Goal: Task Accomplishment & Management: Manage account settings

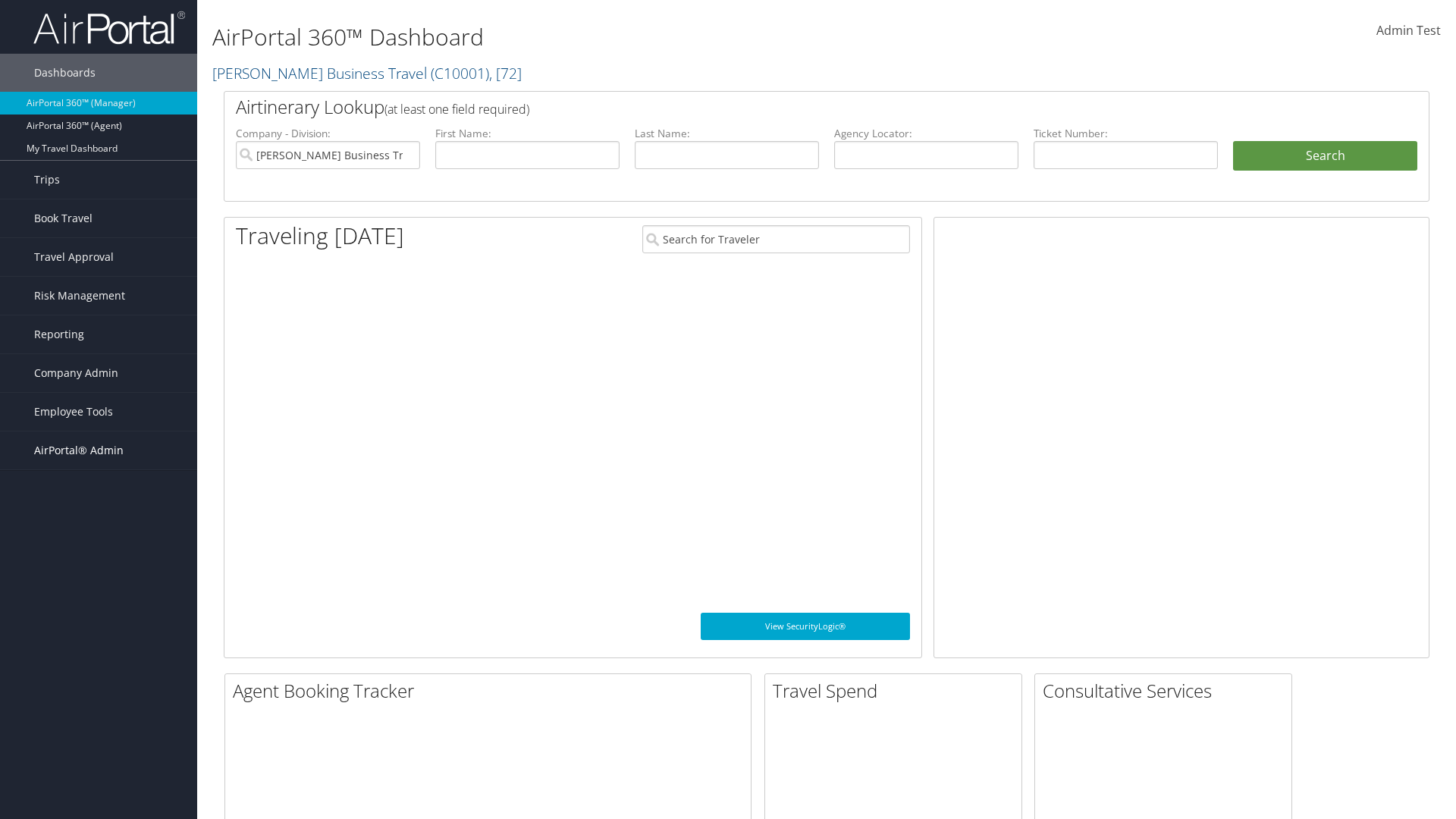
click at [98, 450] on span "AirPortal® Admin" at bounding box center [78, 449] width 89 height 38
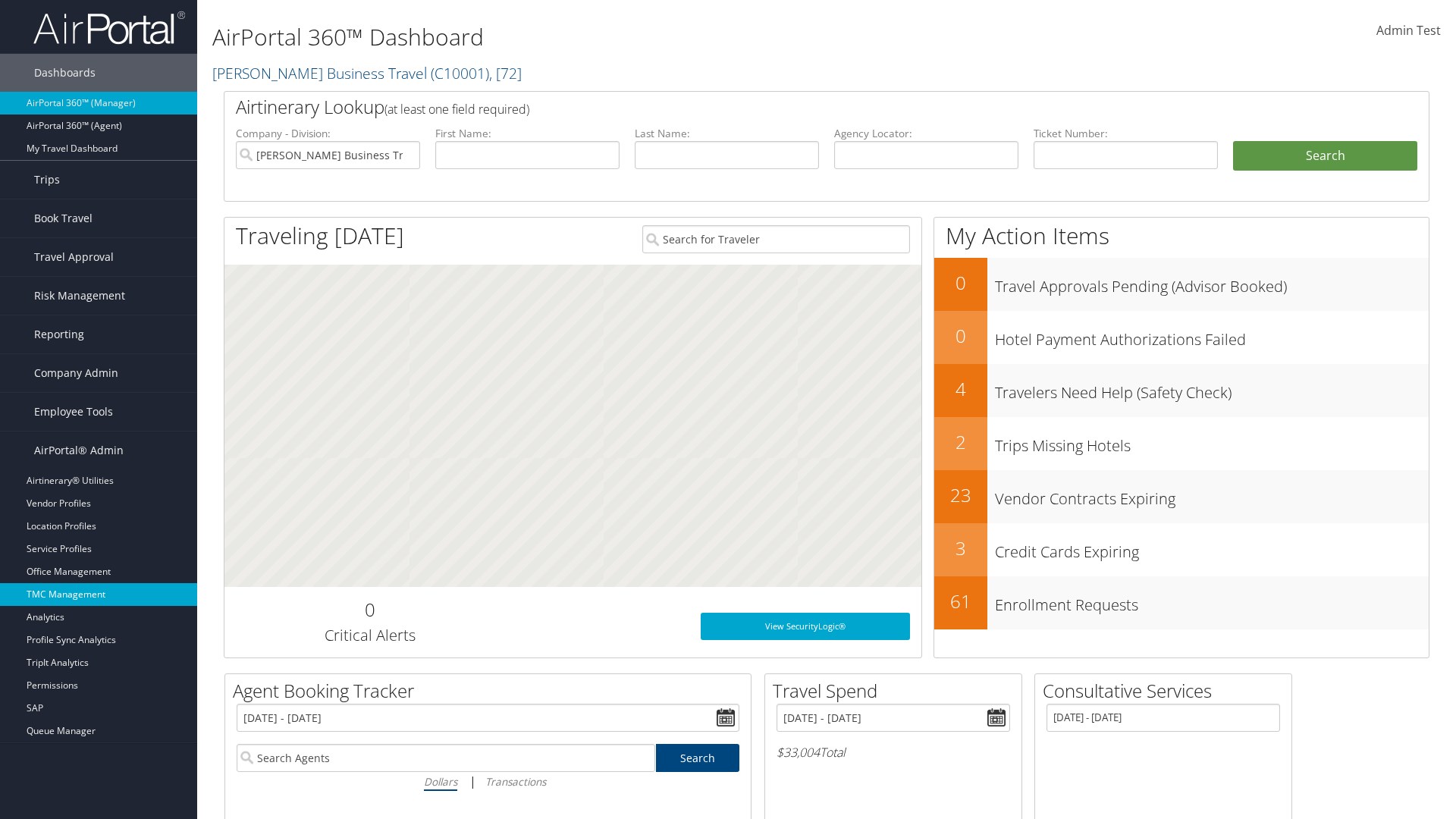
click at [98, 595] on link "TMC Management" at bounding box center [98, 595] width 197 height 23
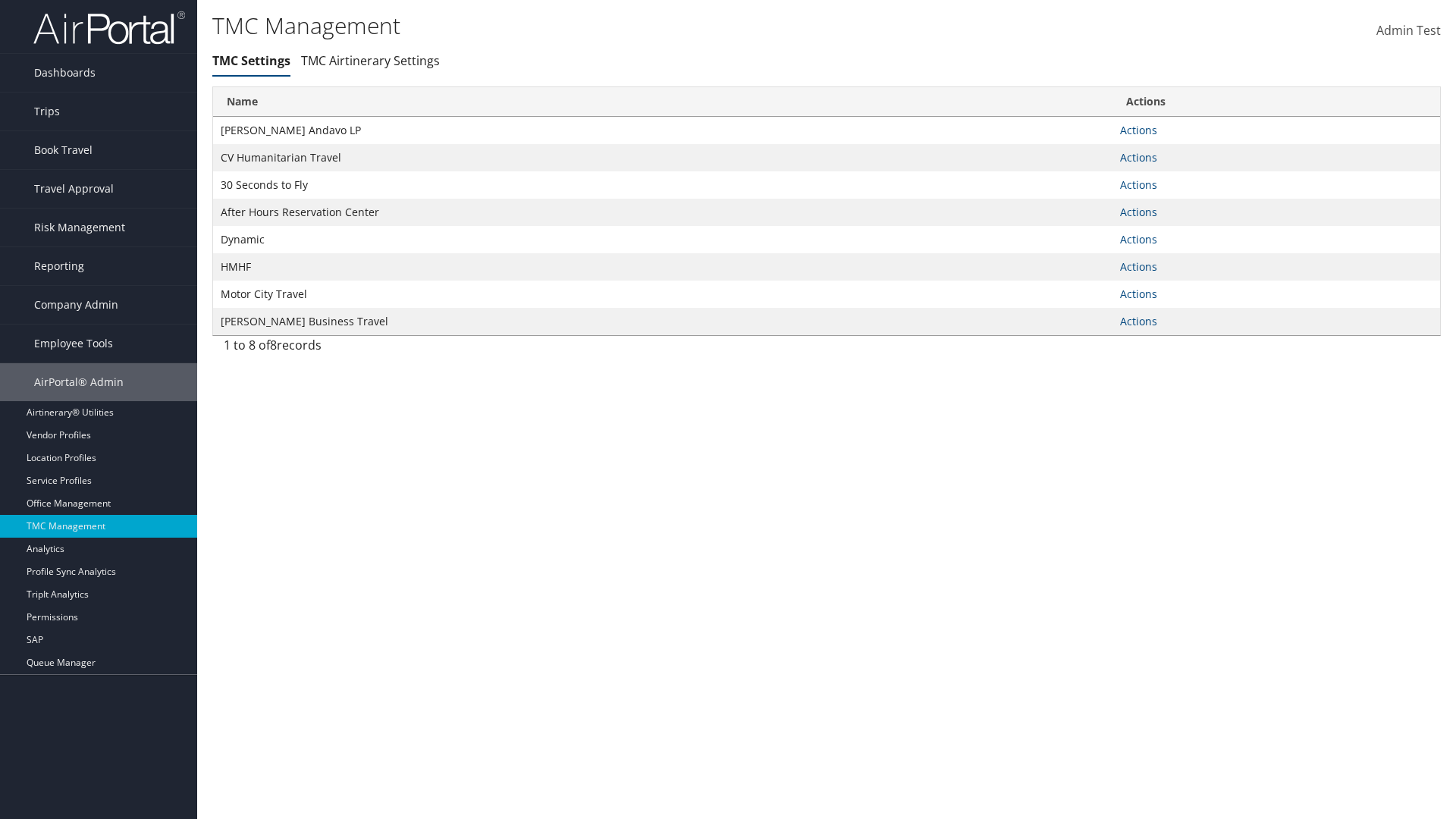
click at [1138, 130] on link "Actions" at bounding box center [1138, 130] width 37 height 15
click at [0, 0] on link "Update TMC settings" at bounding box center [0, 0] width 0 height 0
select select "183"
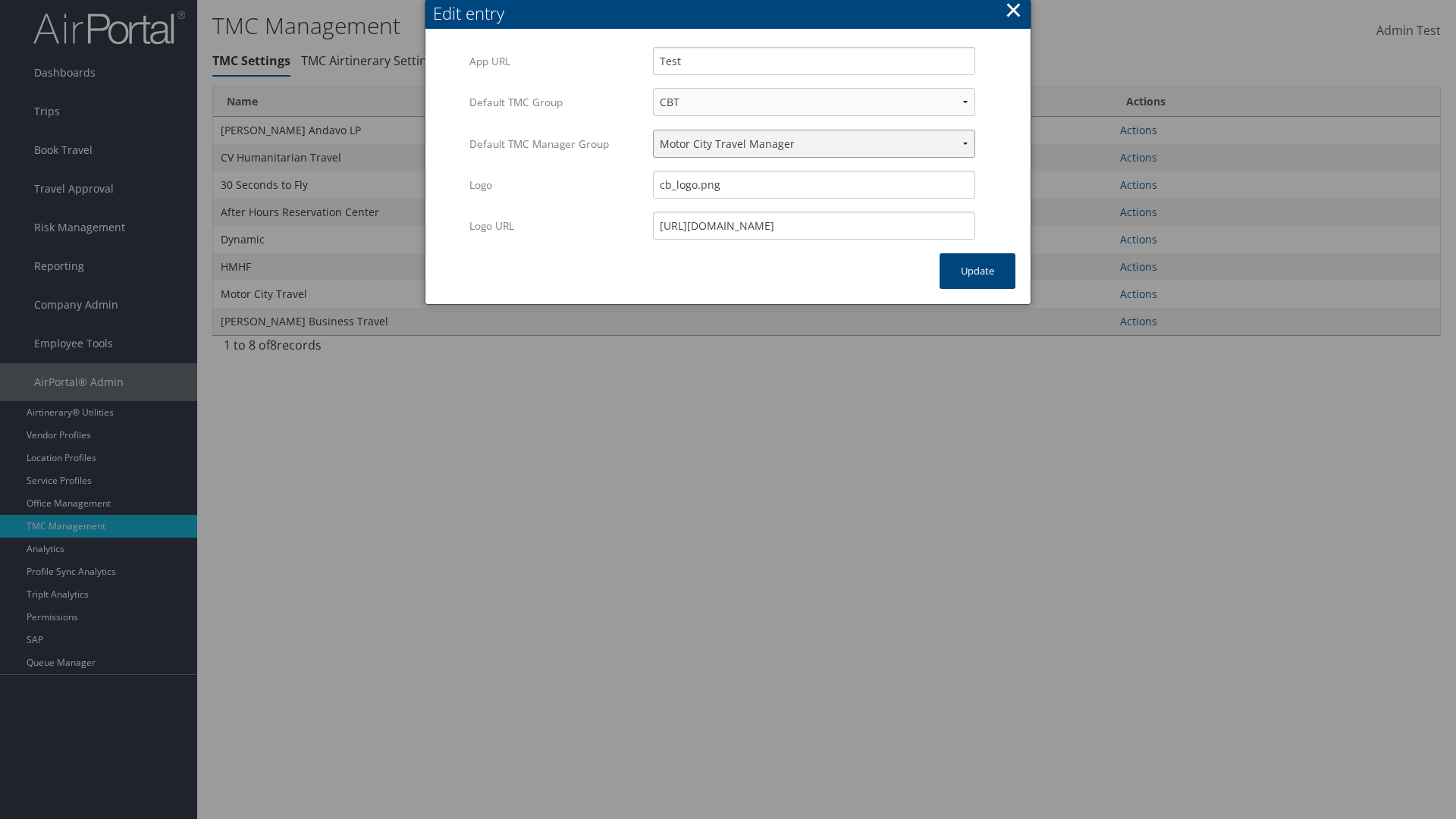
click at [814, 143] on select "Travel Manager HMHF Travel Manager Motor City Travel Manager" at bounding box center [814, 144] width 322 height 28
select select "113"
click at [977, 270] on button "Update" at bounding box center [977, 271] width 76 height 35
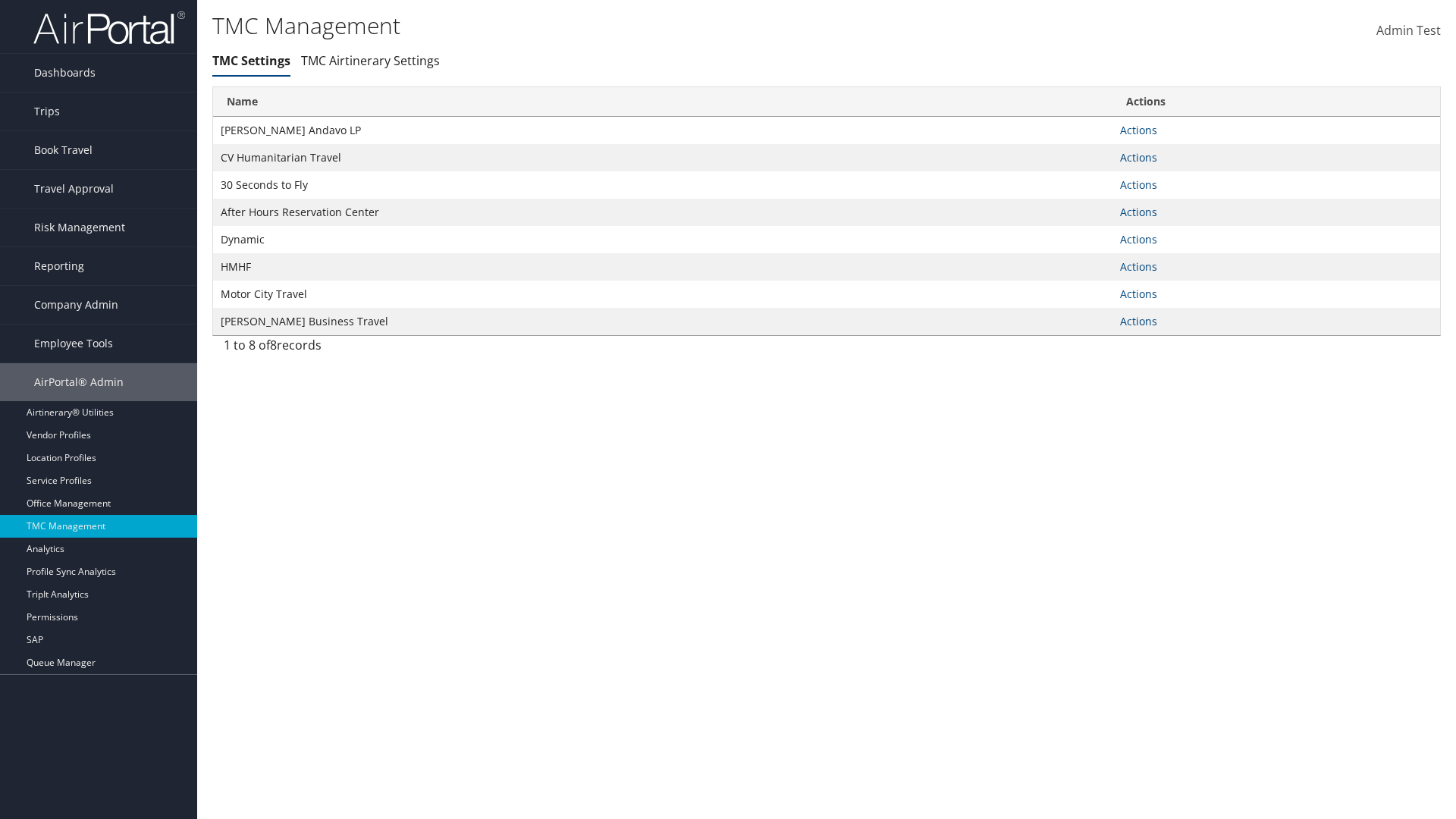
click at [1138, 130] on link "Actions" at bounding box center [1138, 130] width 37 height 15
click at [0, 0] on link "Update TMC settings" at bounding box center [0, 0] width 0 height 0
select select "183"
select select "113"
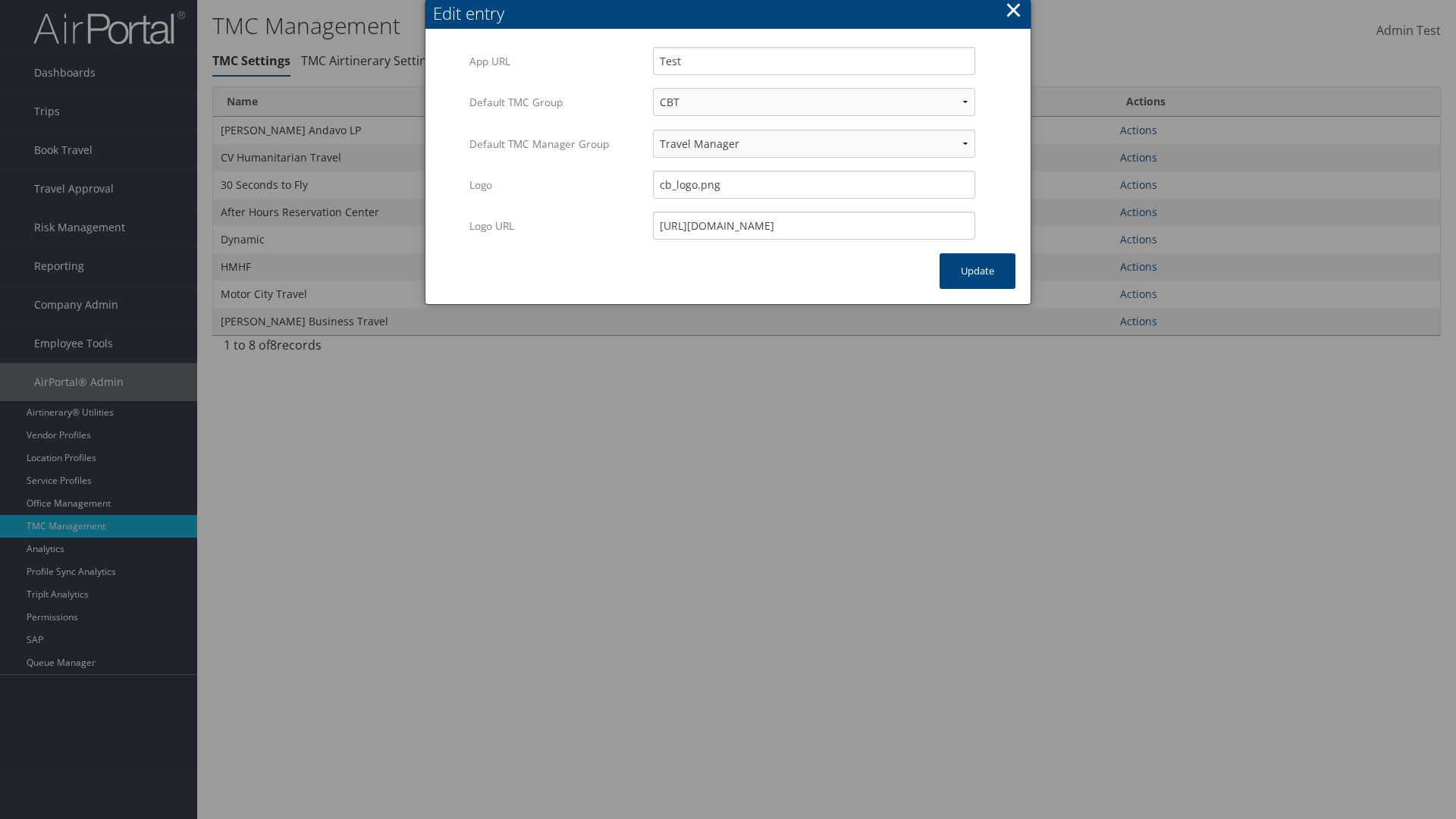
click at [1013, 12] on button "×" at bounding box center [1013, 9] width 18 height 30
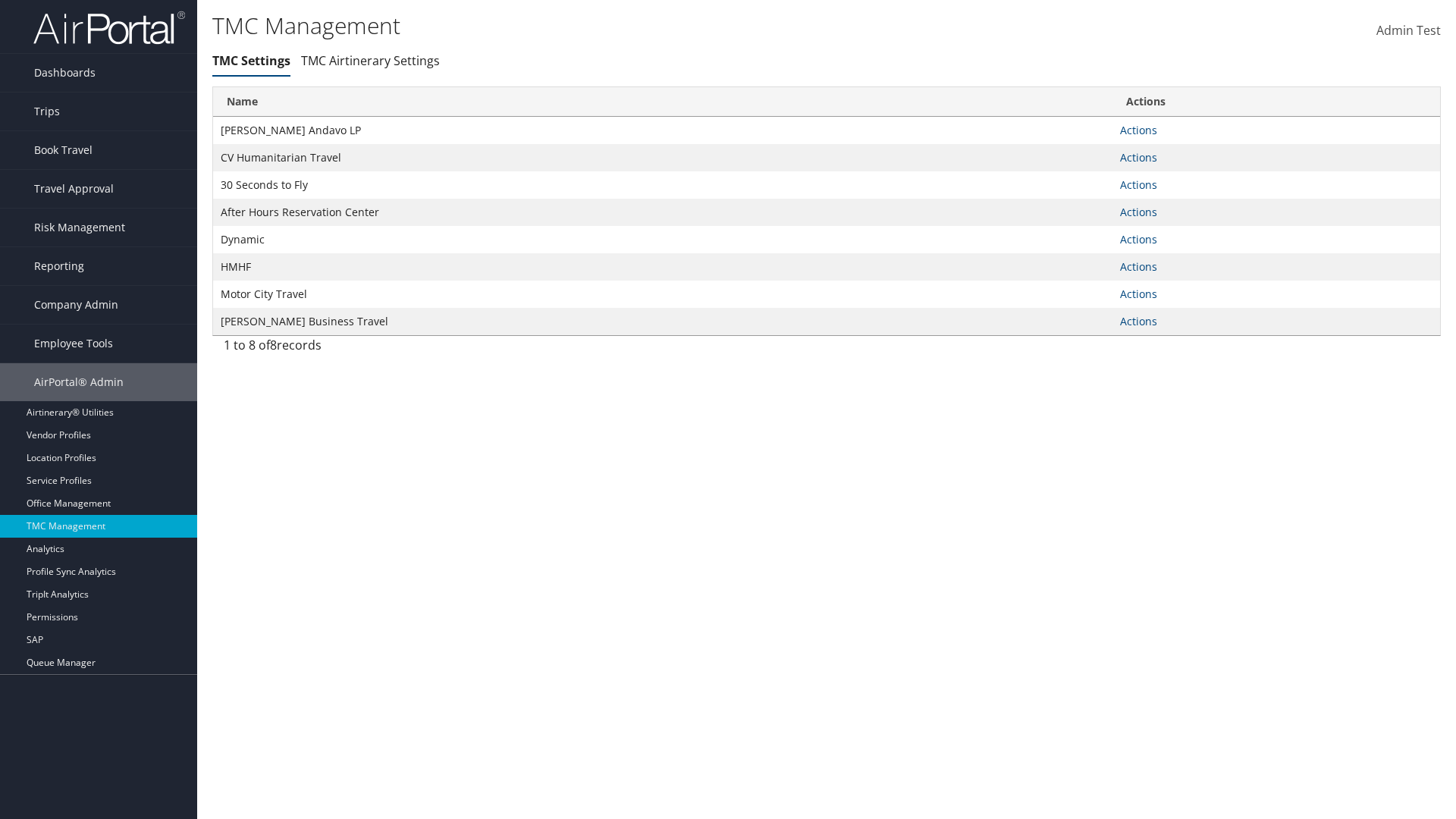
click at [1138, 130] on link "Actions" at bounding box center [1138, 130] width 37 height 15
click at [0, 0] on link "Update TMC settings" at bounding box center [0, 0] width 0 height 0
select select "183"
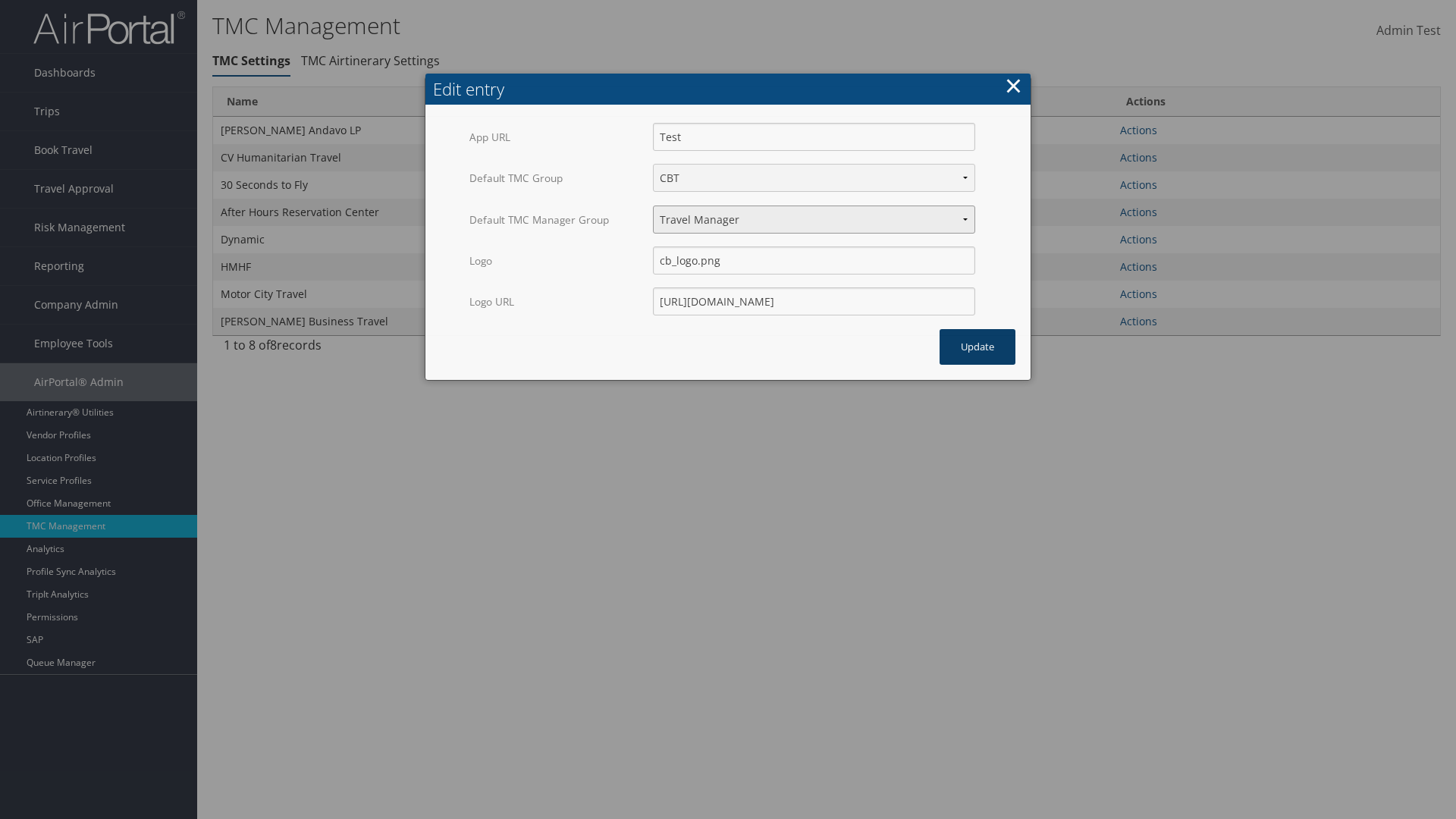
click at [814, 219] on select "Travel Manager HMHF Travel Manager Motor City Travel Manager" at bounding box center [814, 219] width 322 height 28
select select "236"
click at [977, 329] on button "Update" at bounding box center [977, 346] width 76 height 35
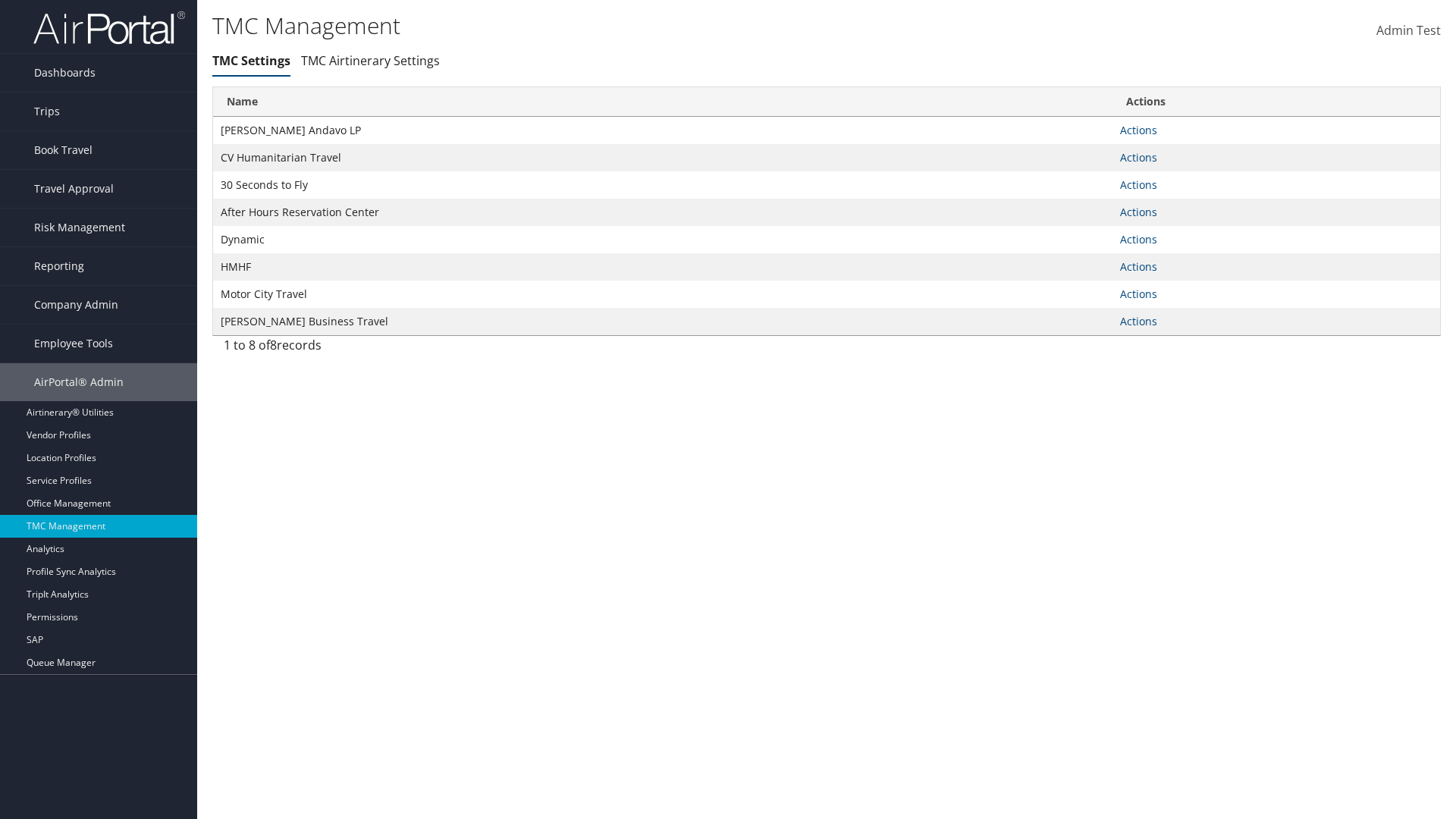
click at [1138, 130] on link "Actions" at bounding box center [1138, 130] width 37 height 15
click at [0, 0] on link "Update TMC settings" at bounding box center [0, 0] width 0 height 0
select select "183"
select select "236"
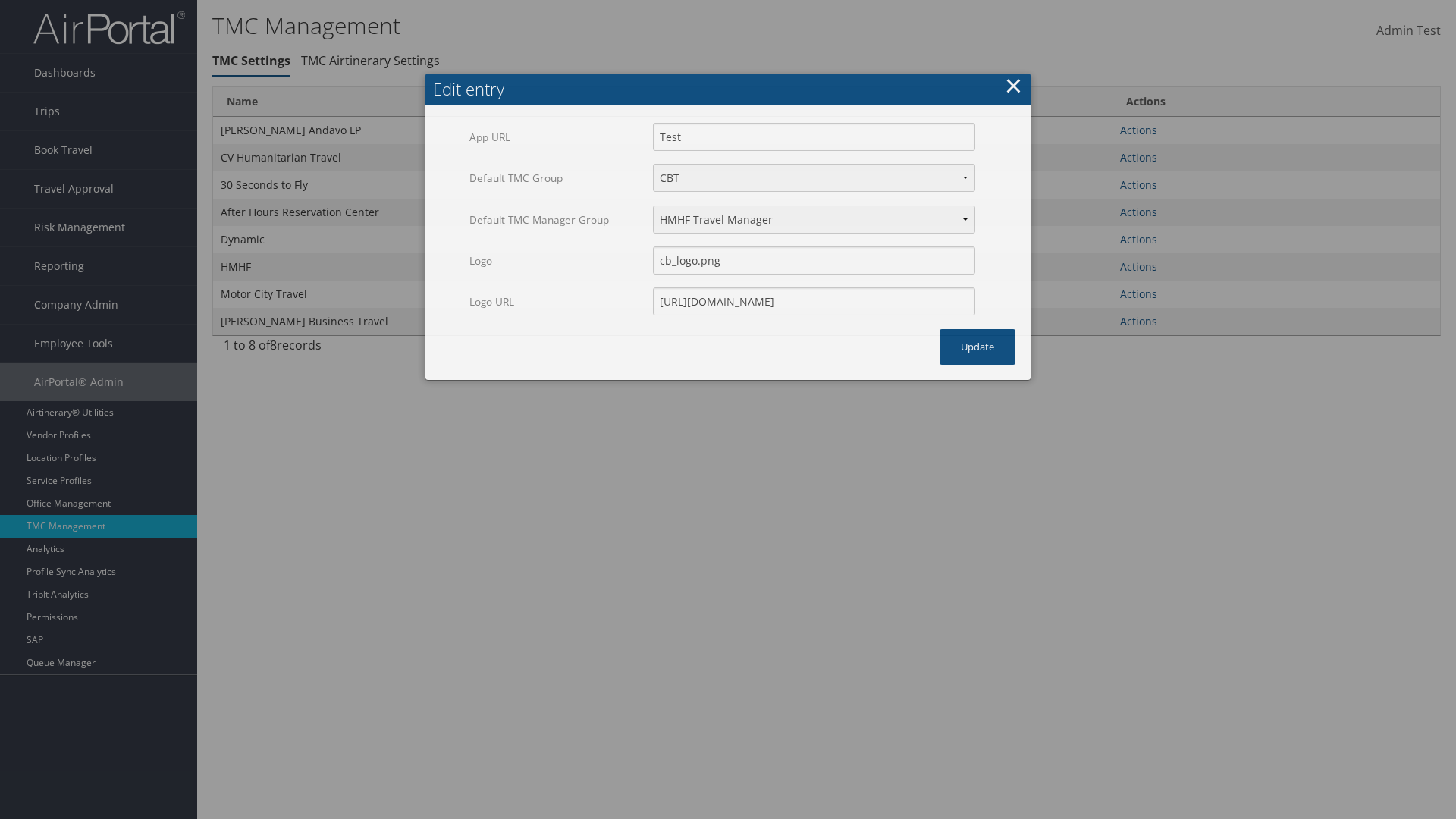
click at [1013, 71] on button "×" at bounding box center [1013, 85] width 18 height 30
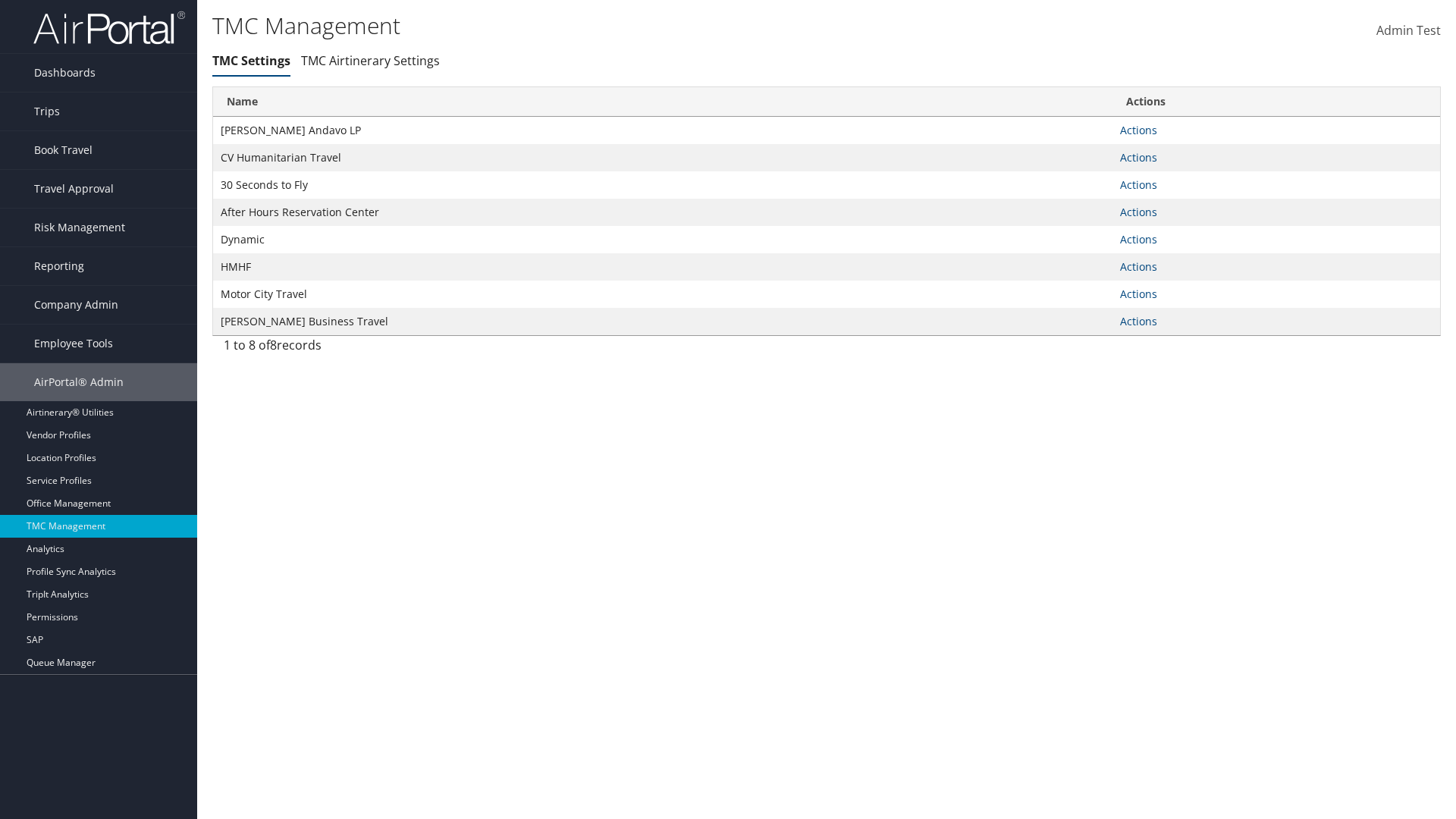
click at [1138, 130] on link "Actions" at bounding box center [1138, 130] width 37 height 15
click at [0, 0] on link "Update TMC settings" at bounding box center [0, 0] width 0 height 0
select select "183"
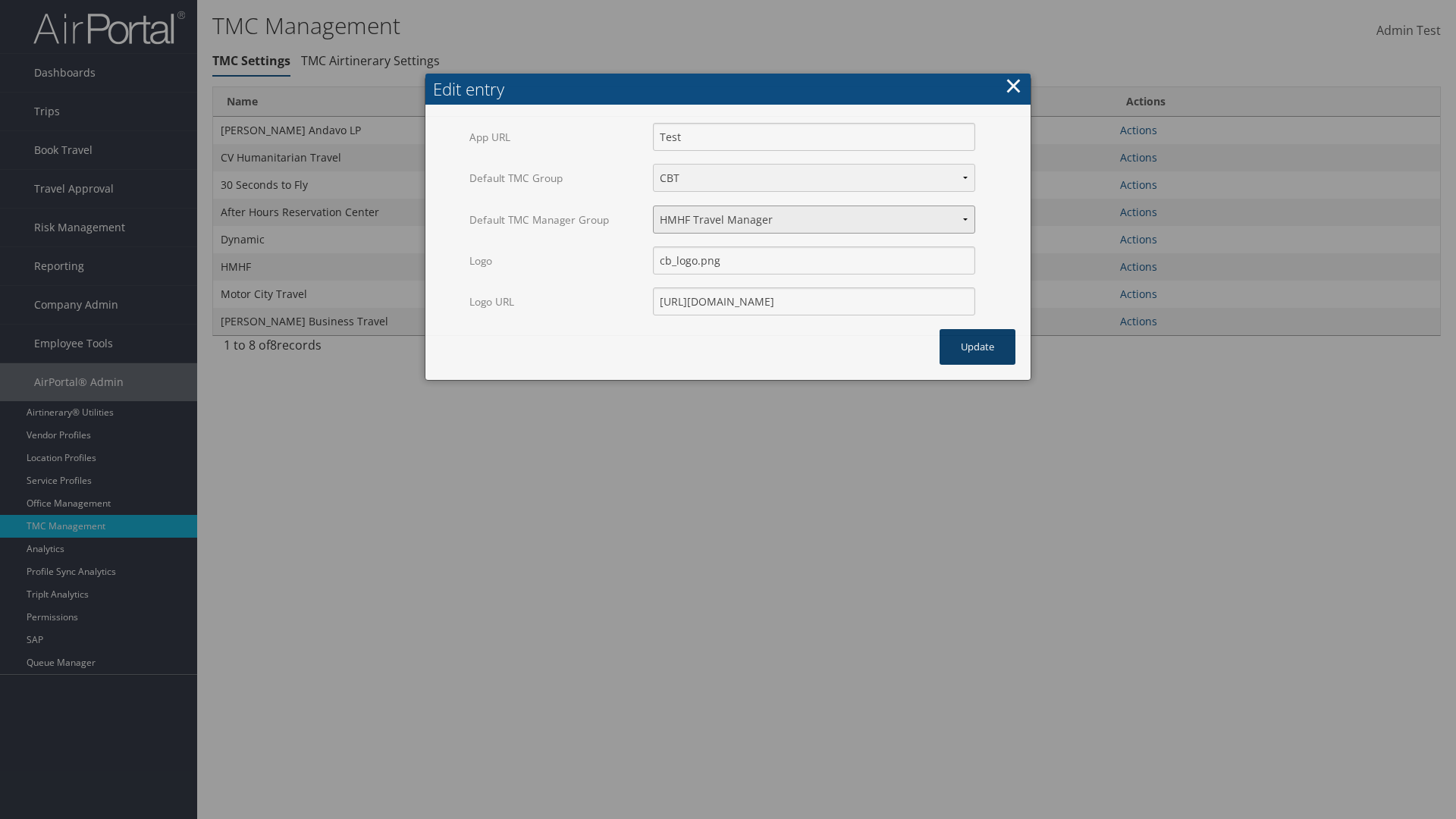
click at [814, 219] on select "Travel Manager HMHF Travel Manager Motor City Travel Manager" at bounding box center [814, 219] width 322 height 28
select select "240"
click at [977, 329] on button "Update" at bounding box center [977, 346] width 76 height 35
